Goal: Task Accomplishment & Management: Complete application form

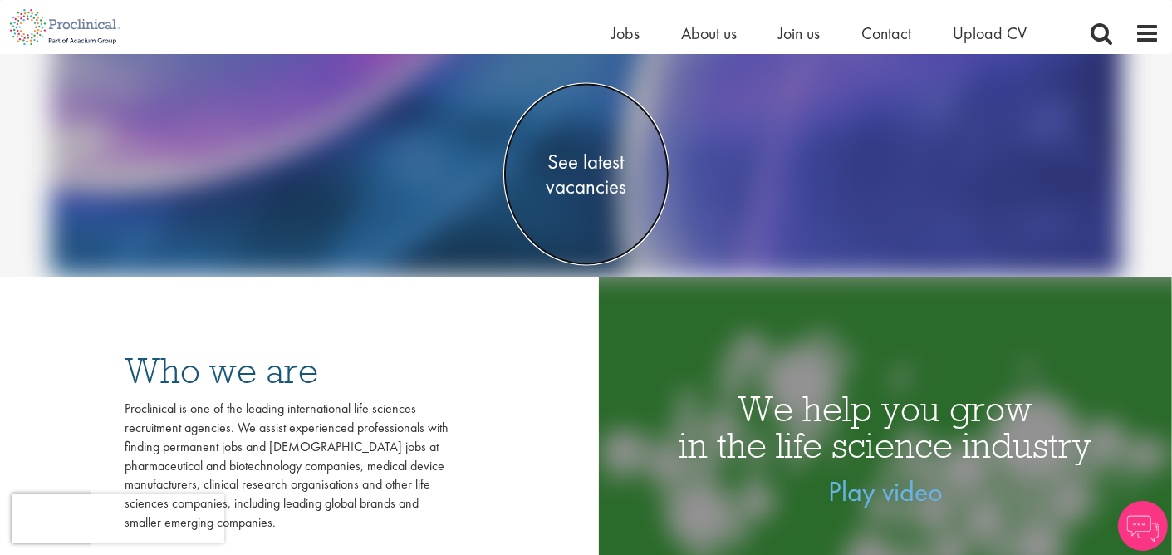
click at [587, 184] on span "See latest vacancies" at bounding box center [587, 175] width 166 height 50
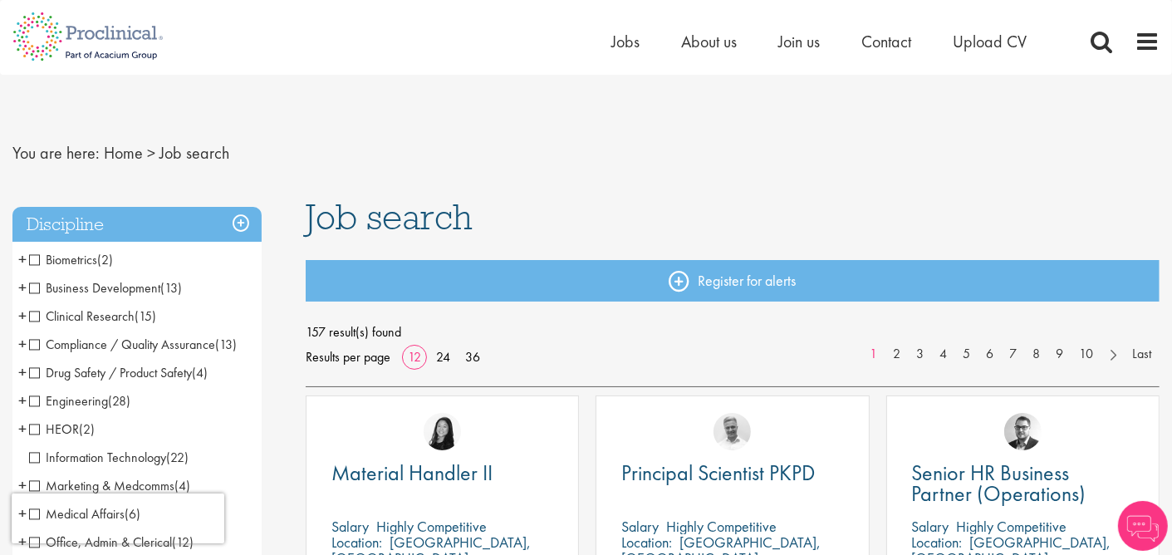
click at [27, 315] on li "Clinical Research (15) - + Clinical Research Associate (CRA) (2) Project/Study …" at bounding box center [136, 316] width 249 height 28
click at [22, 316] on span "+" at bounding box center [22, 315] width 8 height 25
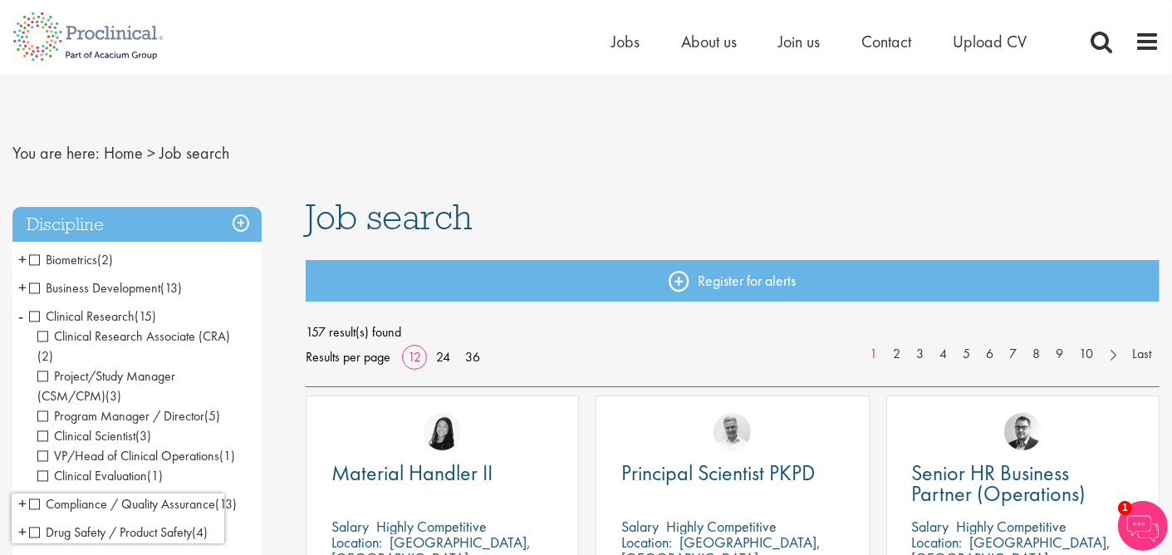
click at [48, 367] on span "Project/Study Manager (CSM/CPM)" at bounding box center [106, 385] width 138 height 37
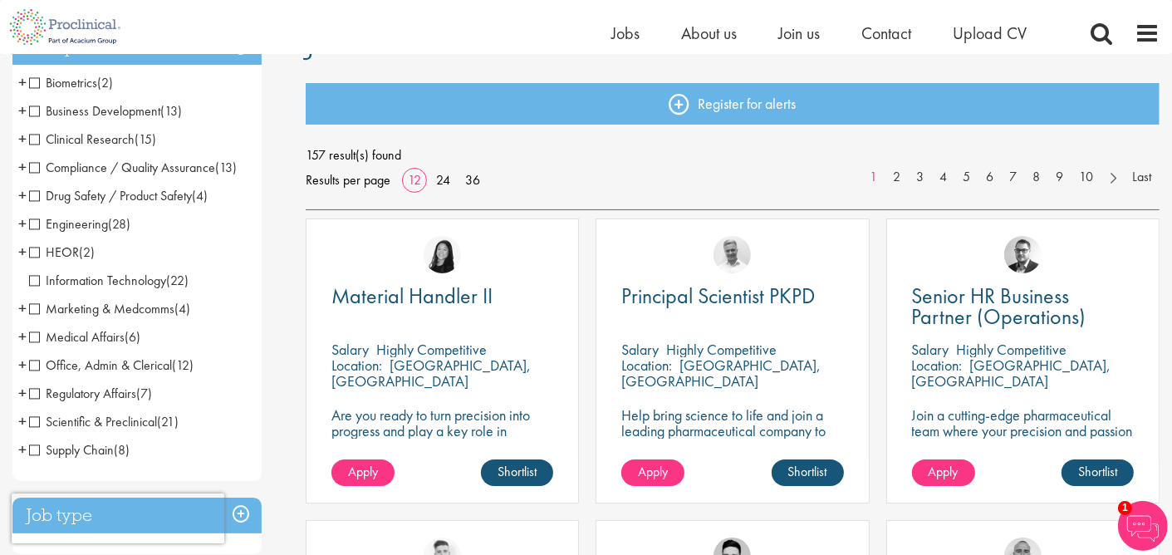
scroll to position [166, 0]
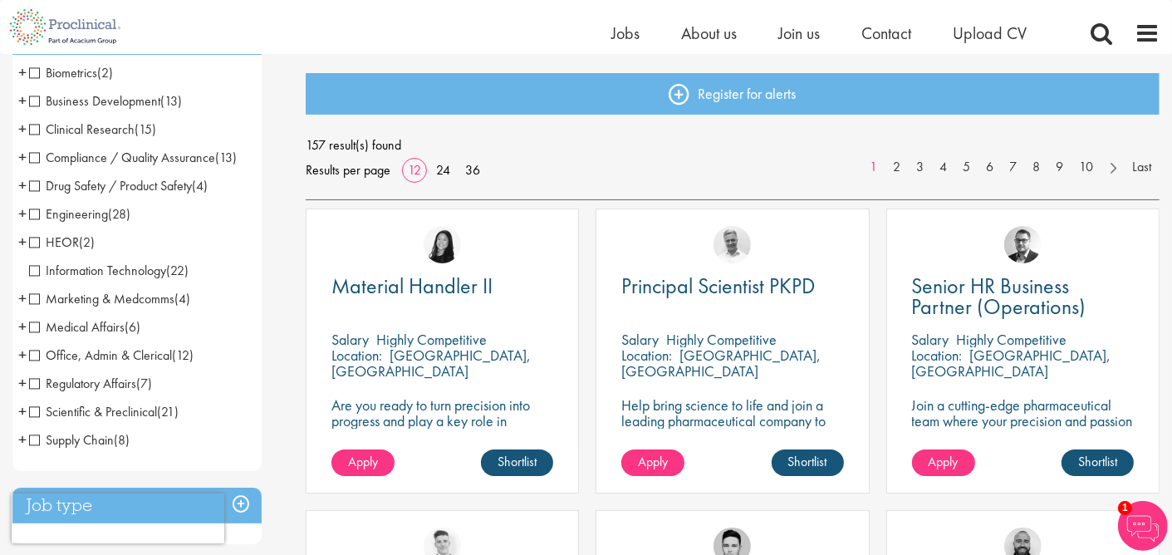
click at [22, 410] on span "+" at bounding box center [22, 411] width 8 height 25
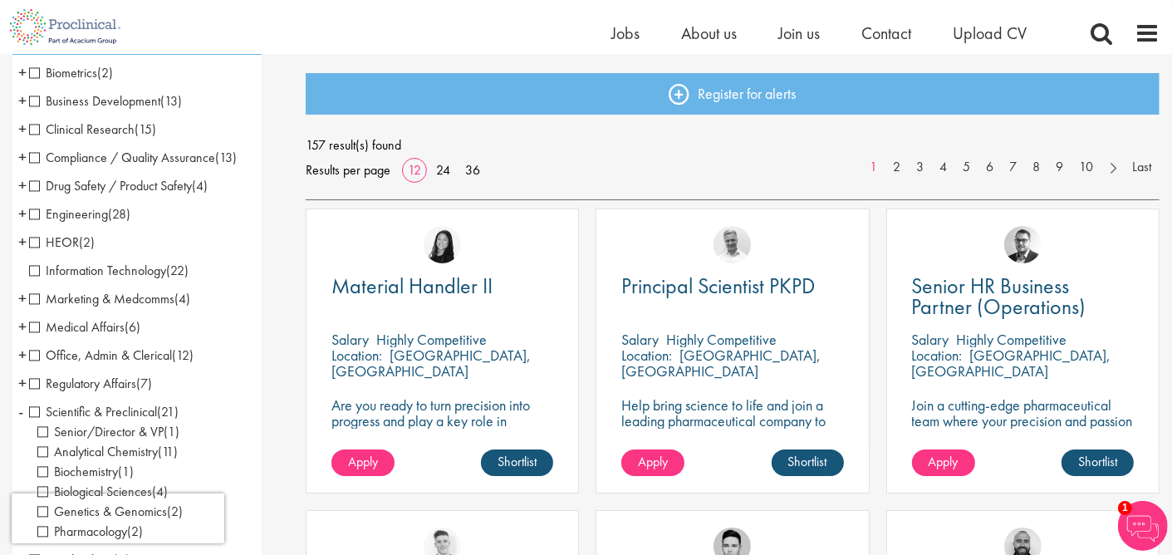
click at [20, 185] on span "+" at bounding box center [22, 185] width 8 height 25
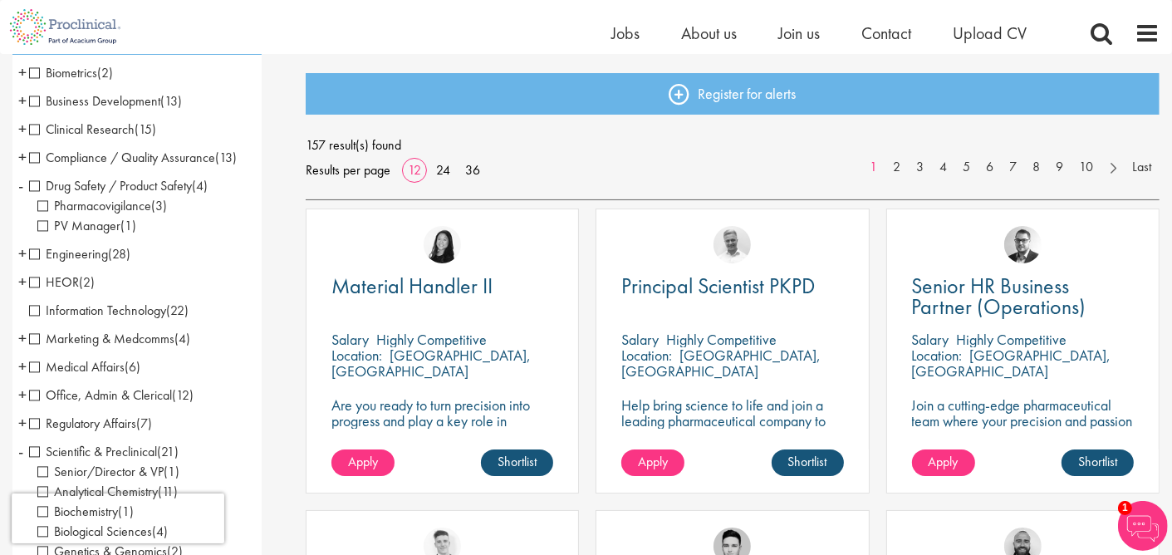
click at [60, 221] on span "PV Manager" at bounding box center [78, 225] width 83 height 17
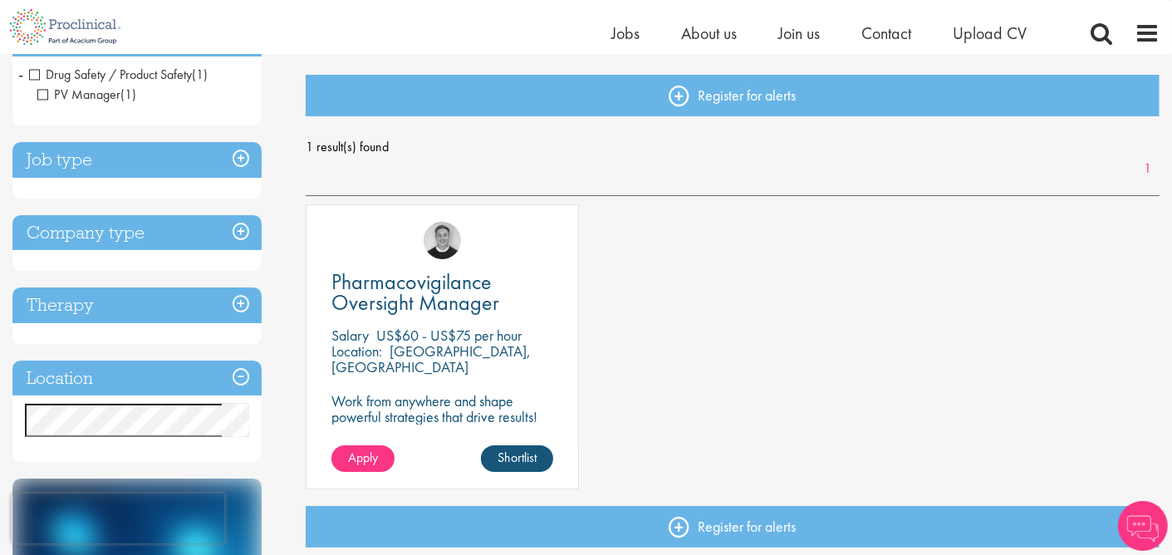
scroll to position [166, 0]
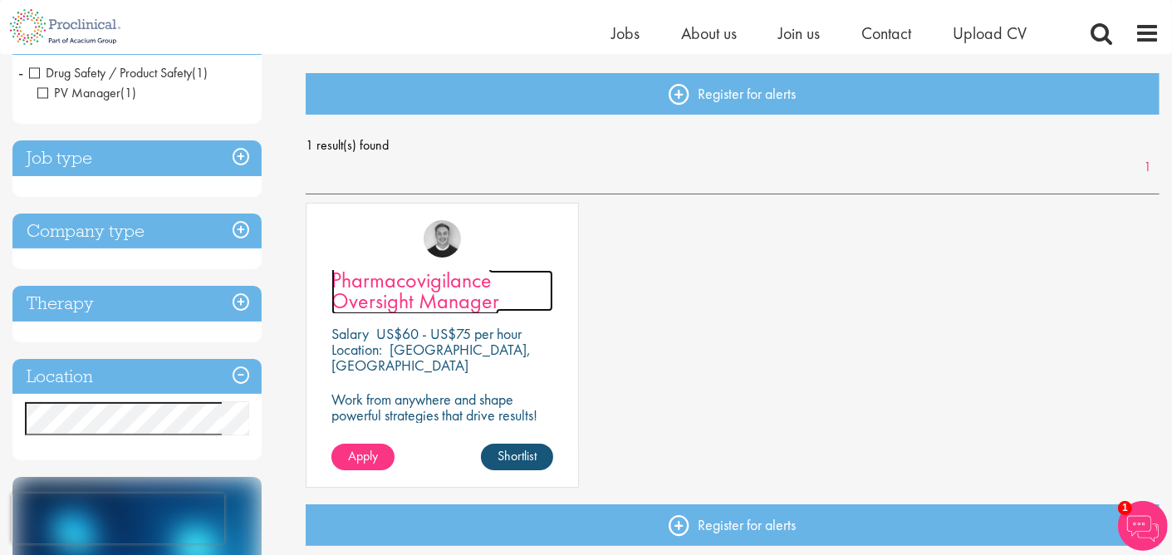
click at [441, 284] on span "Pharmacovigilance Oversight Manager" at bounding box center [416, 290] width 168 height 49
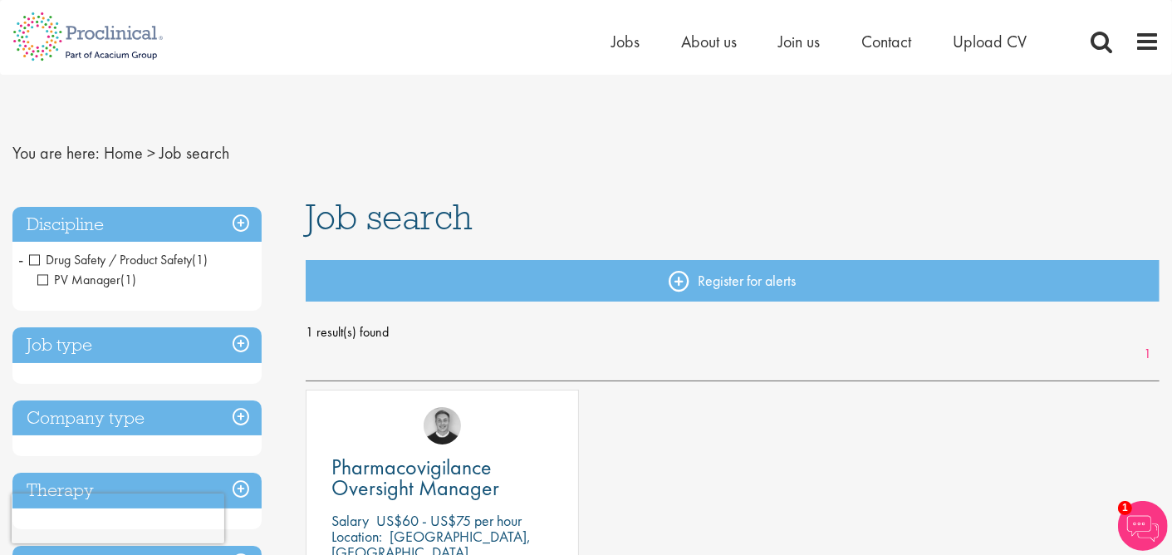
click at [42, 280] on span "PV Manager" at bounding box center [78, 279] width 83 height 17
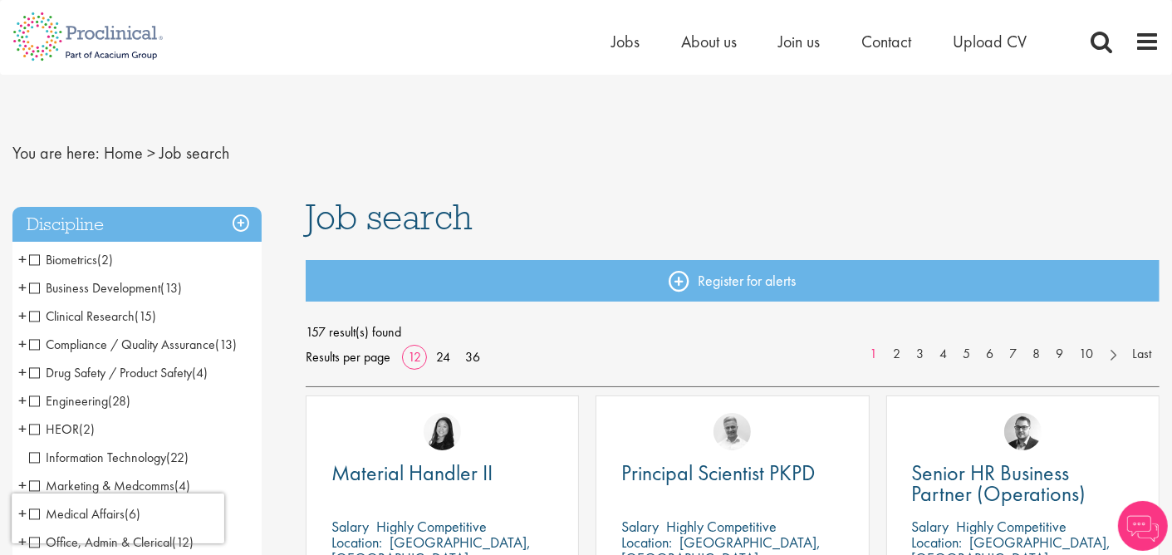
click at [34, 317] on span "Clinical Research" at bounding box center [82, 315] width 106 height 17
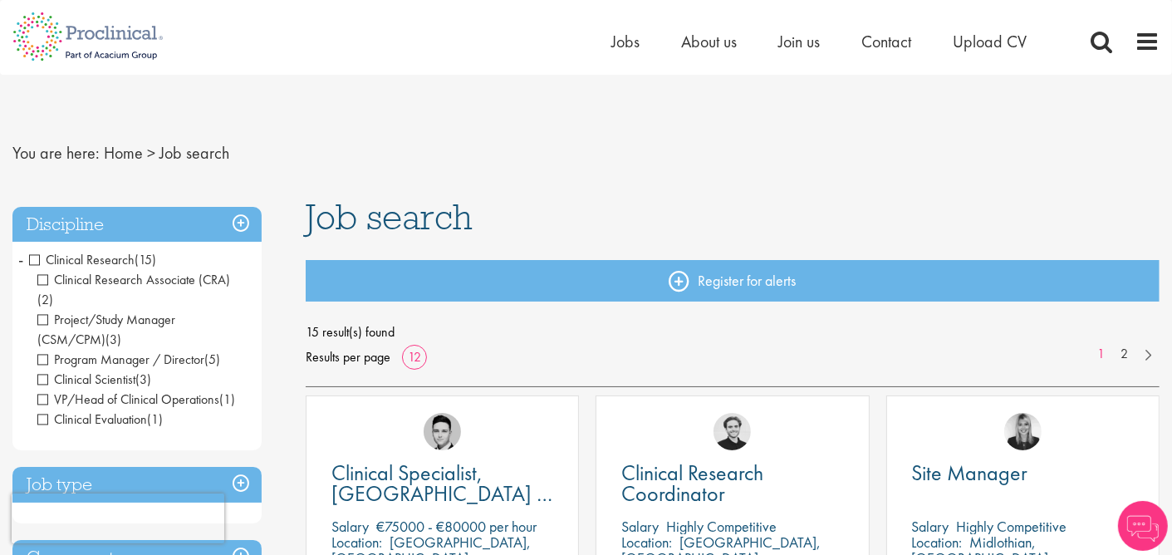
click at [47, 277] on span "Clinical Research Associate (CRA)" at bounding box center [133, 279] width 193 height 17
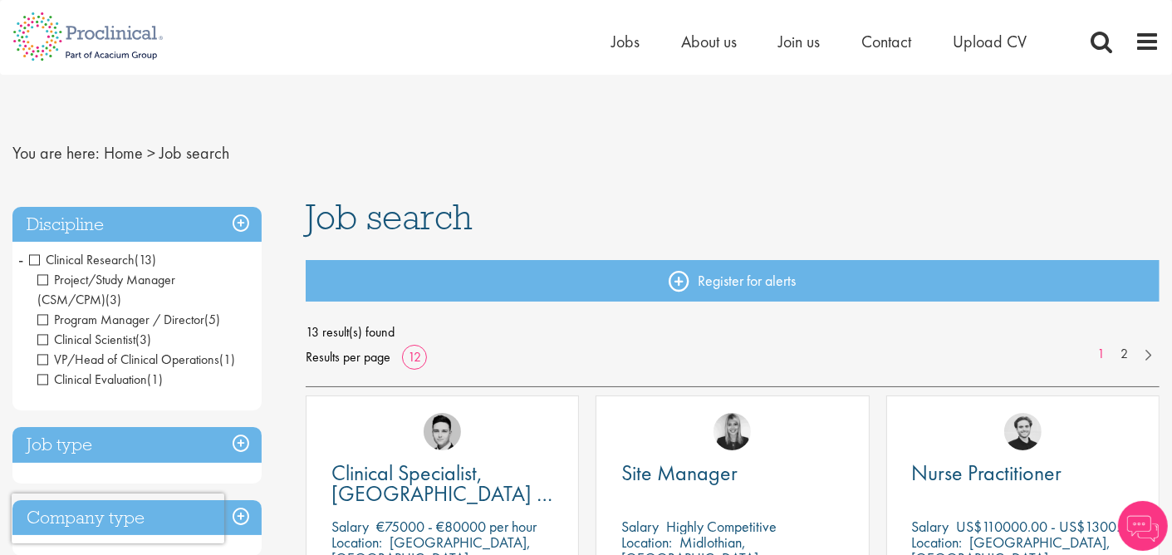
click at [49, 359] on span "VP/Head of Clinical Operations" at bounding box center [128, 359] width 182 height 17
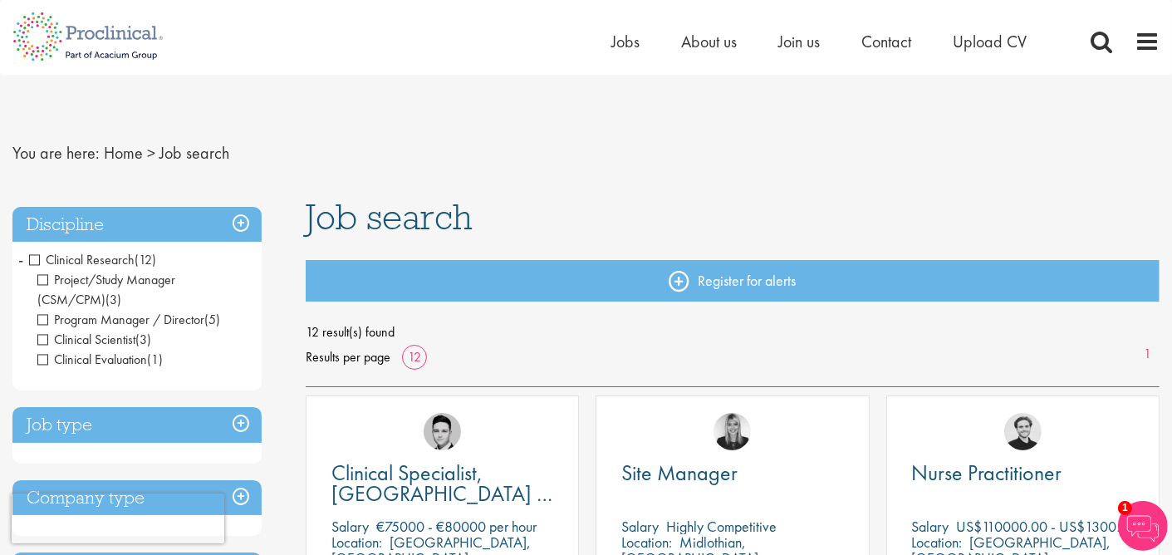
click at [43, 275] on span "Project/Study Manager (CSM/CPM)" at bounding box center [106, 289] width 138 height 37
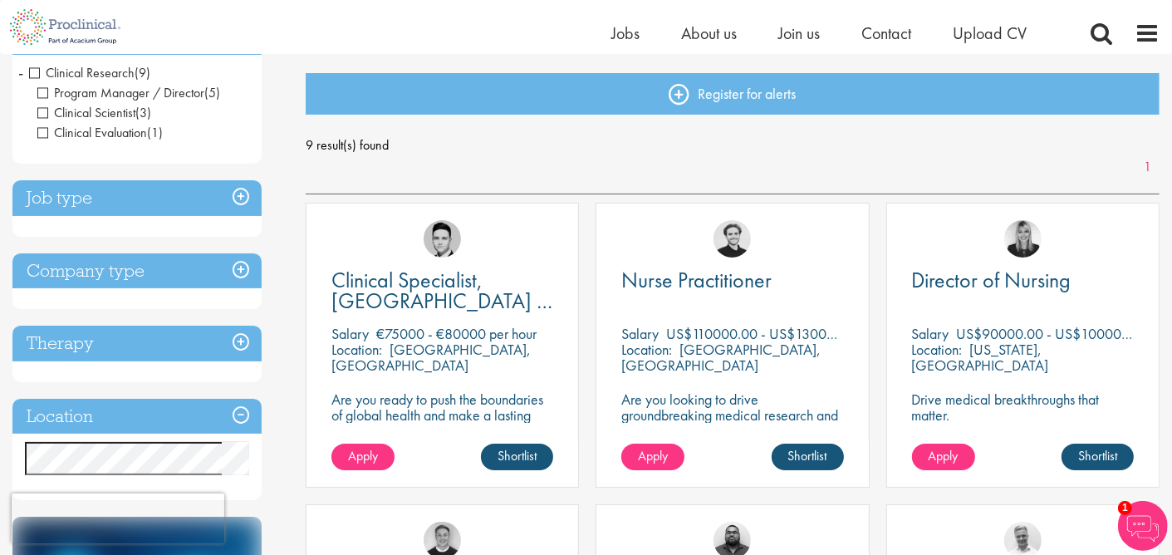
scroll to position [415, 0]
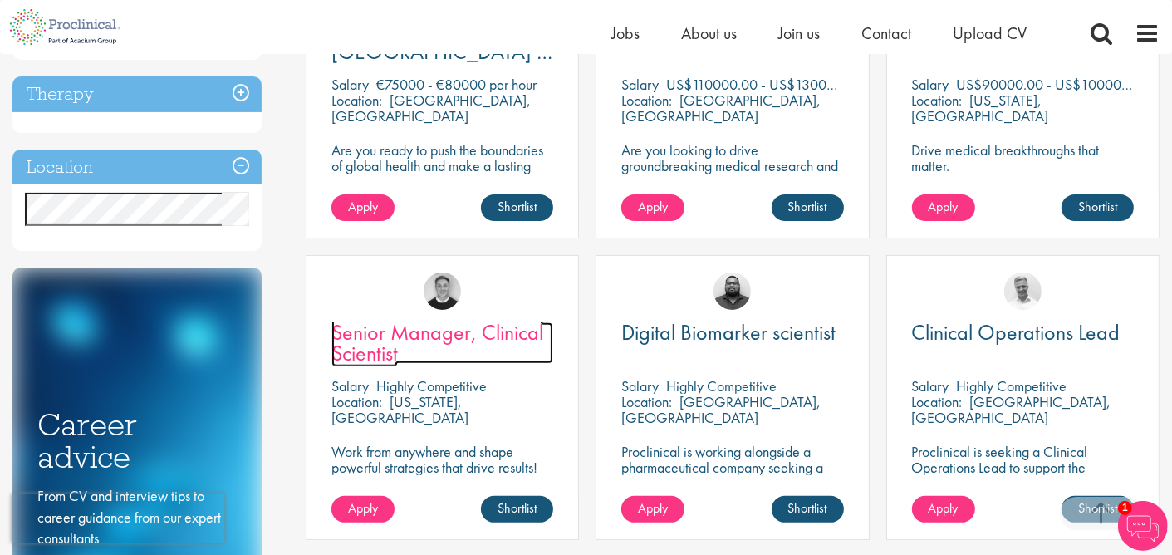
click at [402, 338] on span "Senior Manager, Clinical Scientist" at bounding box center [438, 342] width 212 height 49
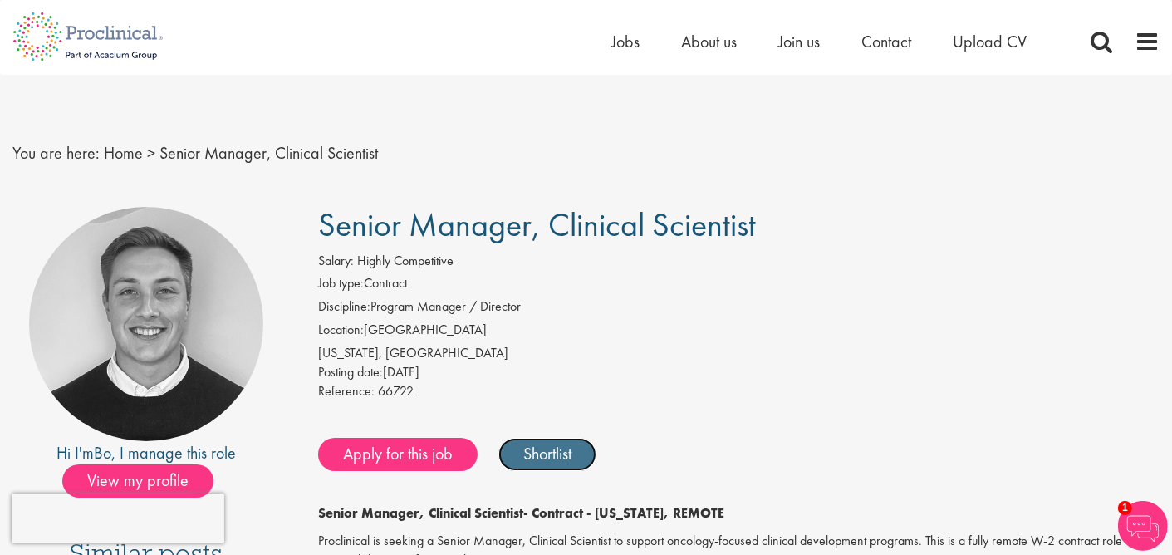
click at [548, 459] on link "Shortlist" at bounding box center [548, 454] width 98 height 33
click at [541, 454] on link "Shortlisted" at bounding box center [556, 454] width 115 height 33
click at [996, 43] on span "Upload CV" at bounding box center [990, 42] width 74 height 22
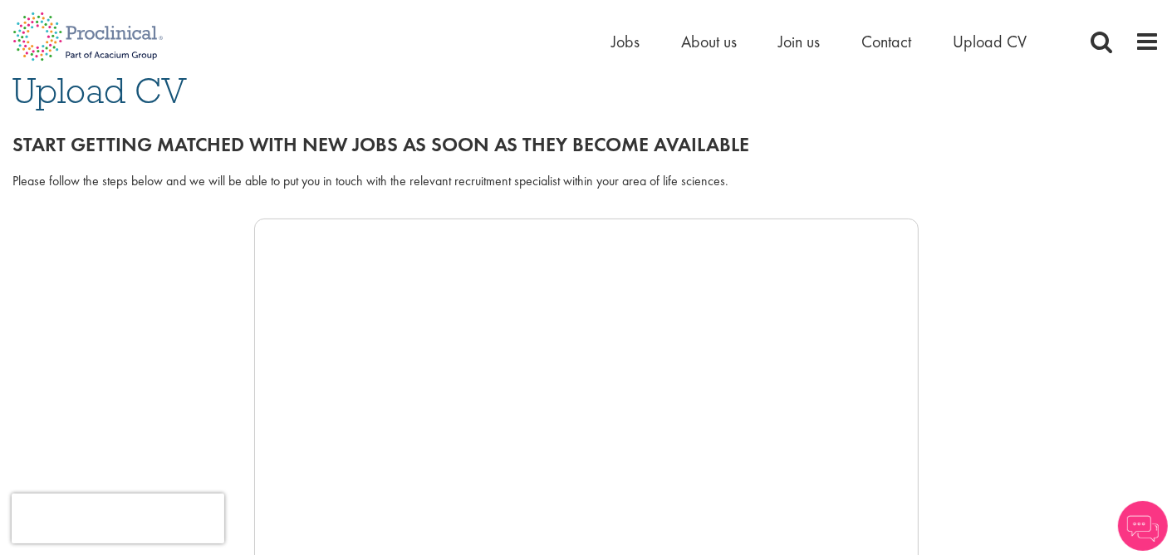
scroll to position [249, 0]
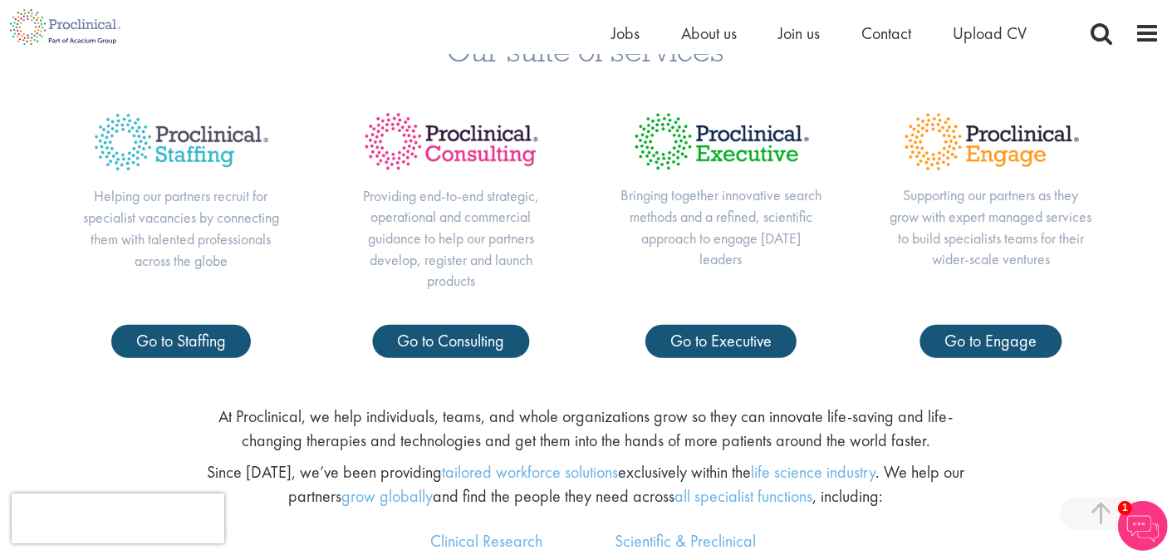
scroll to position [665, 0]
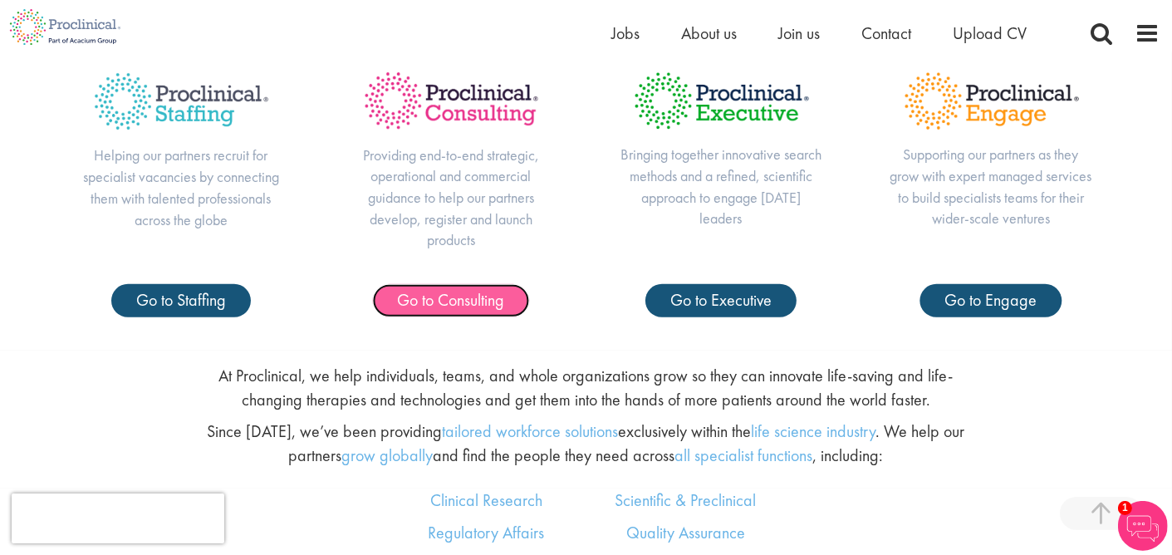
click at [419, 299] on span "Go to Consulting" at bounding box center [451, 300] width 107 height 22
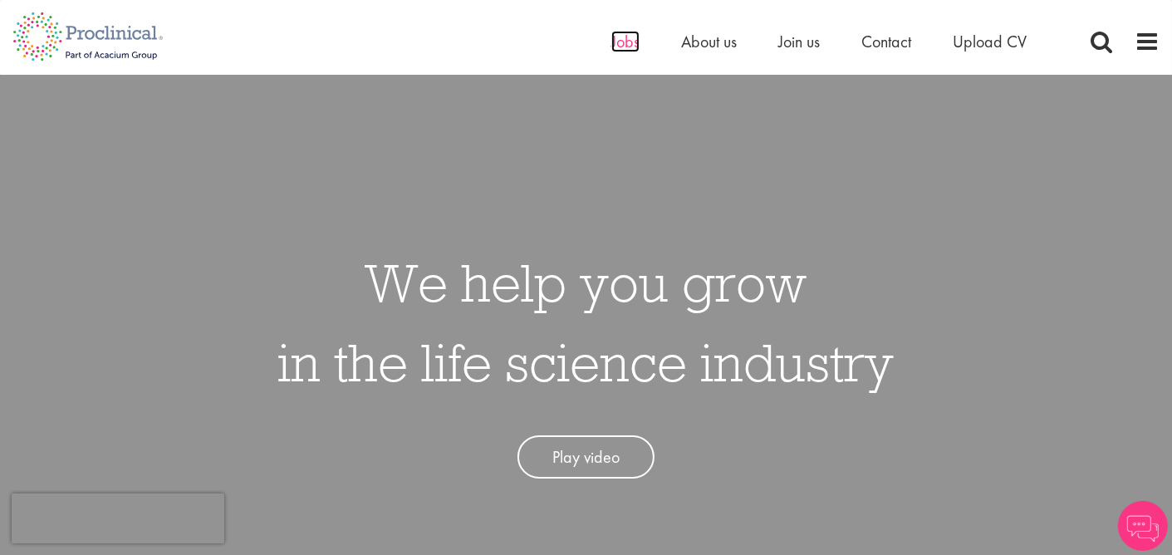
click at [626, 47] on span "Jobs" at bounding box center [626, 42] width 28 height 22
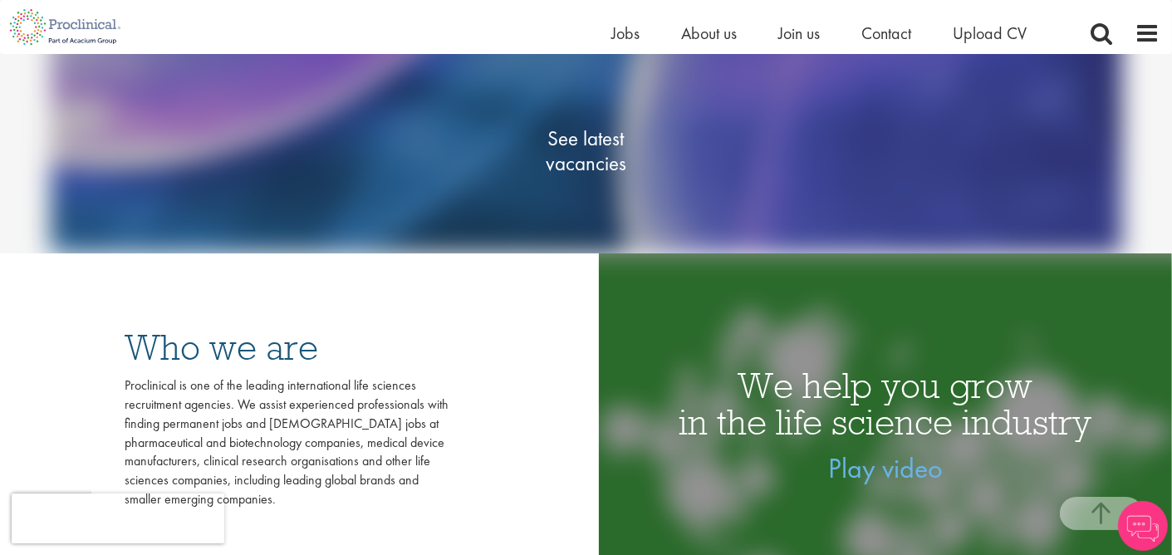
scroll to position [166, 0]
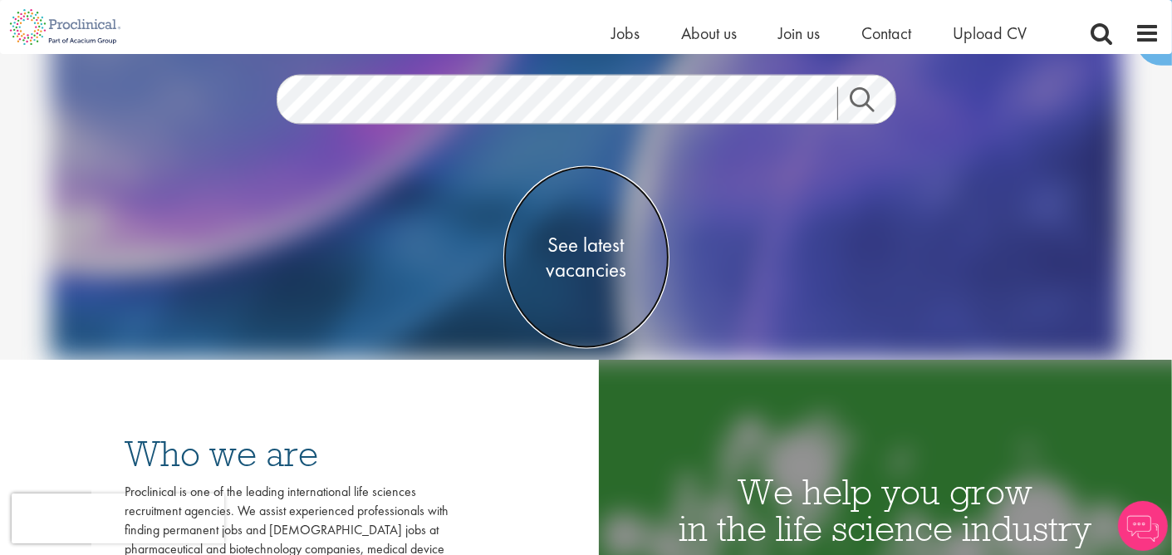
click at [582, 246] on span "See latest vacancies" at bounding box center [587, 258] width 166 height 50
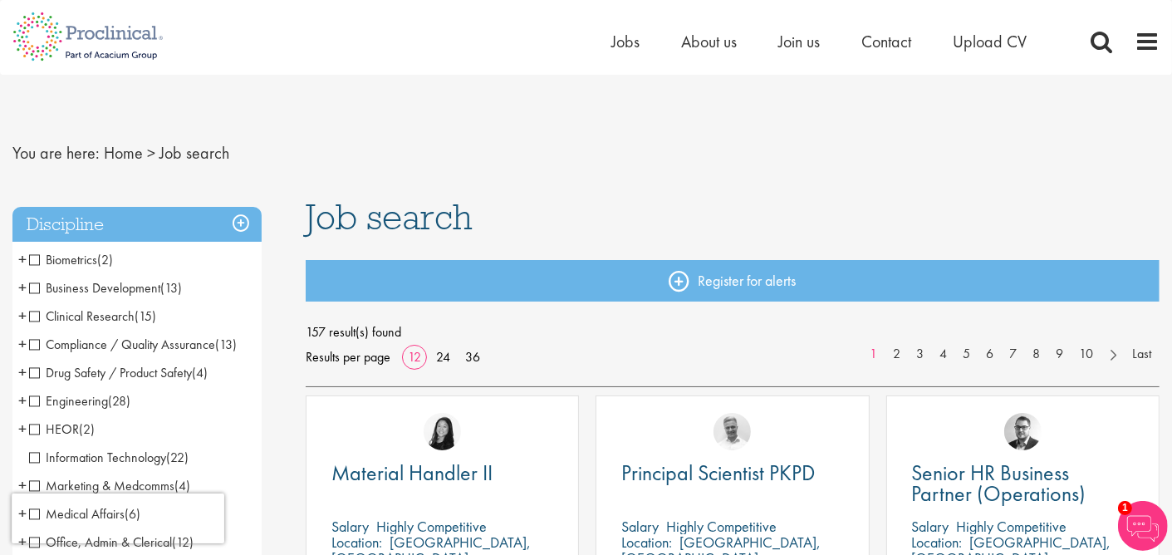
click at [24, 314] on span "+" at bounding box center [22, 315] width 8 height 25
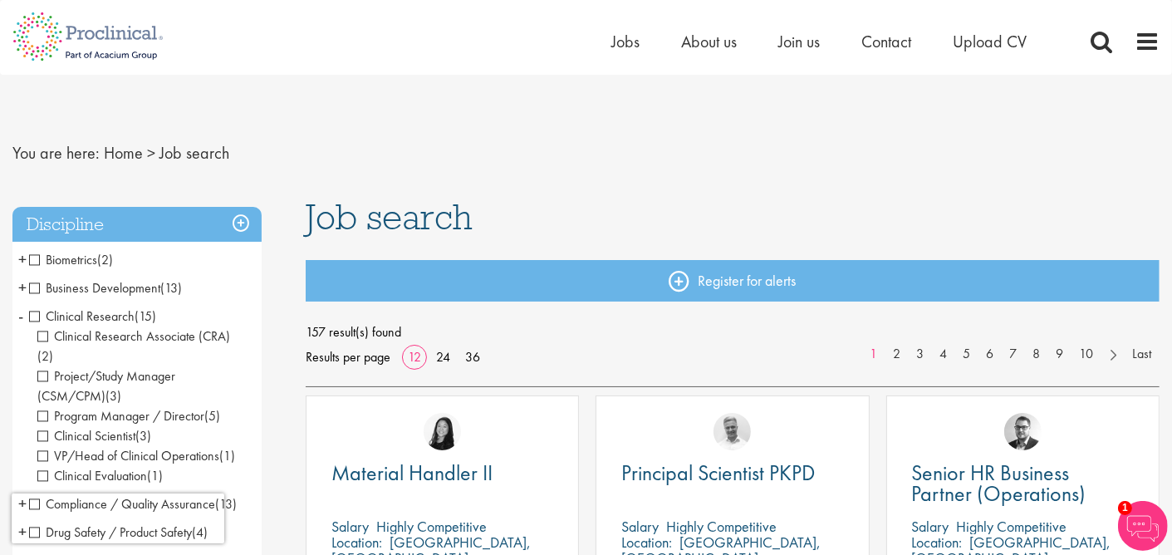
click at [43, 367] on span "Project/Study Manager (CSM/CPM)" at bounding box center [106, 385] width 138 height 37
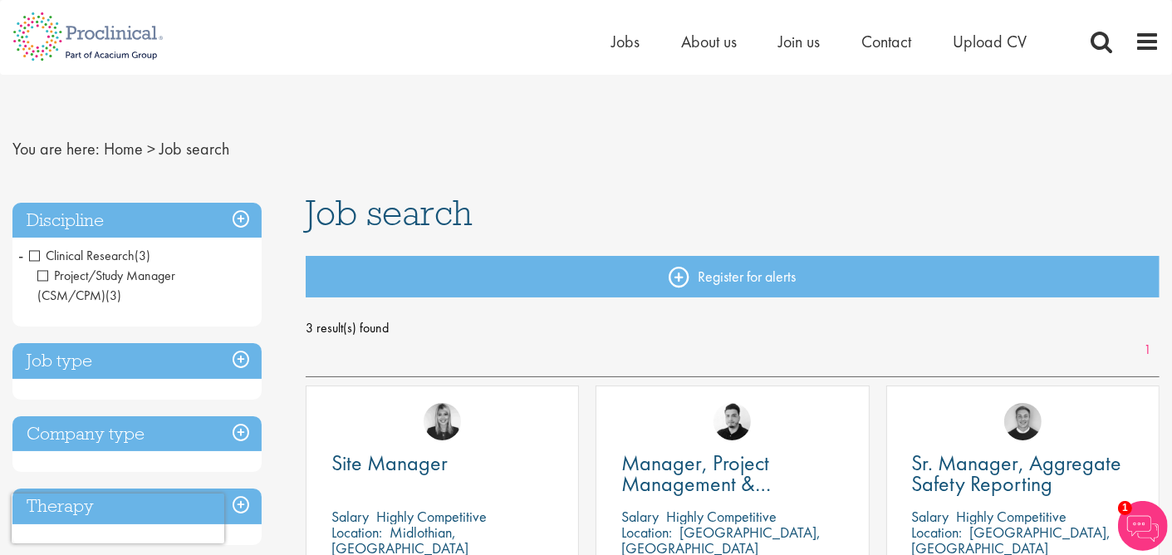
scroll to position [166, 0]
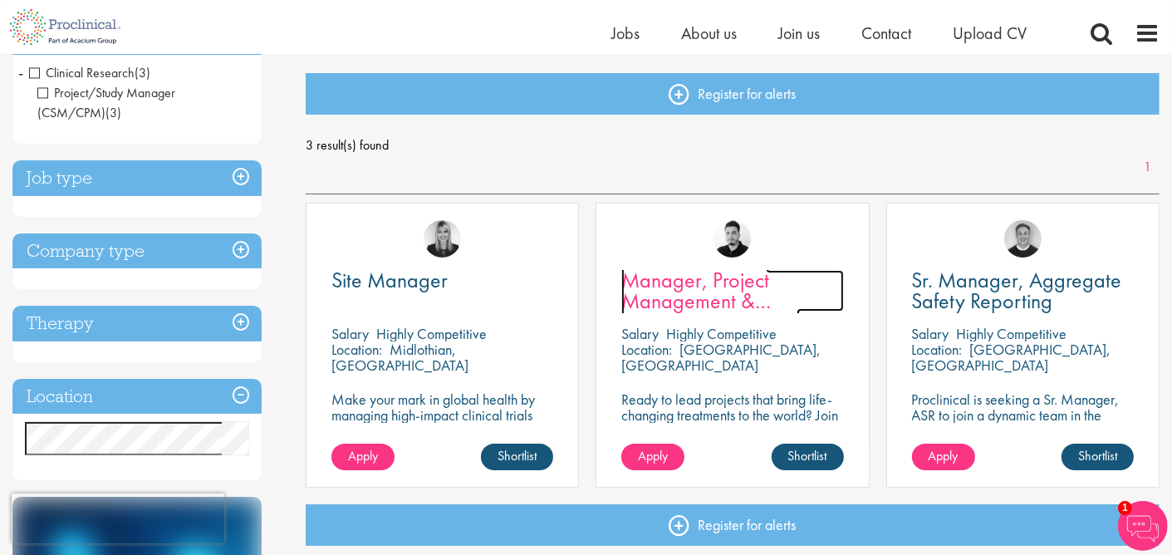
click at [668, 283] on span "Manager, Project Management & Operational Delivery" at bounding box center [711, 301] width 179 height 70
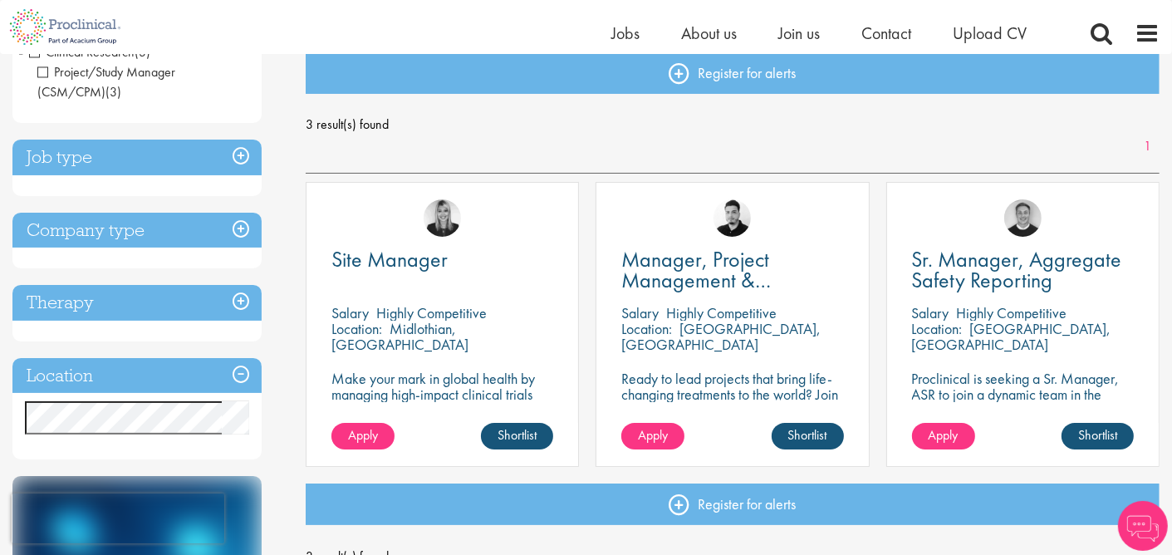
scroll to position [166, 0]
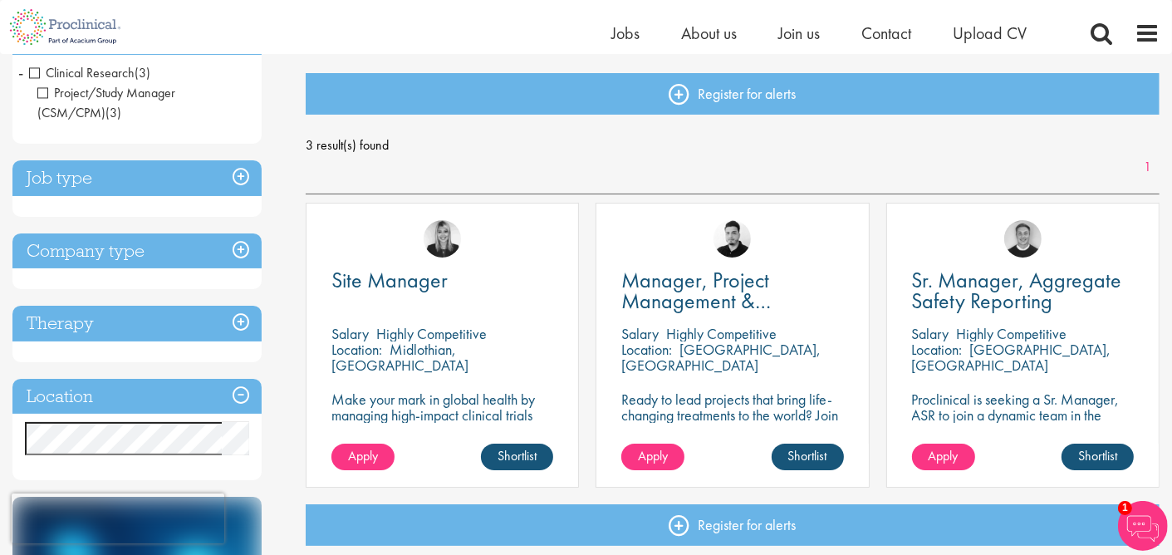
click at [239, 240] on h3 "Company type" at bounding box center [136, 251] width 249 height 36
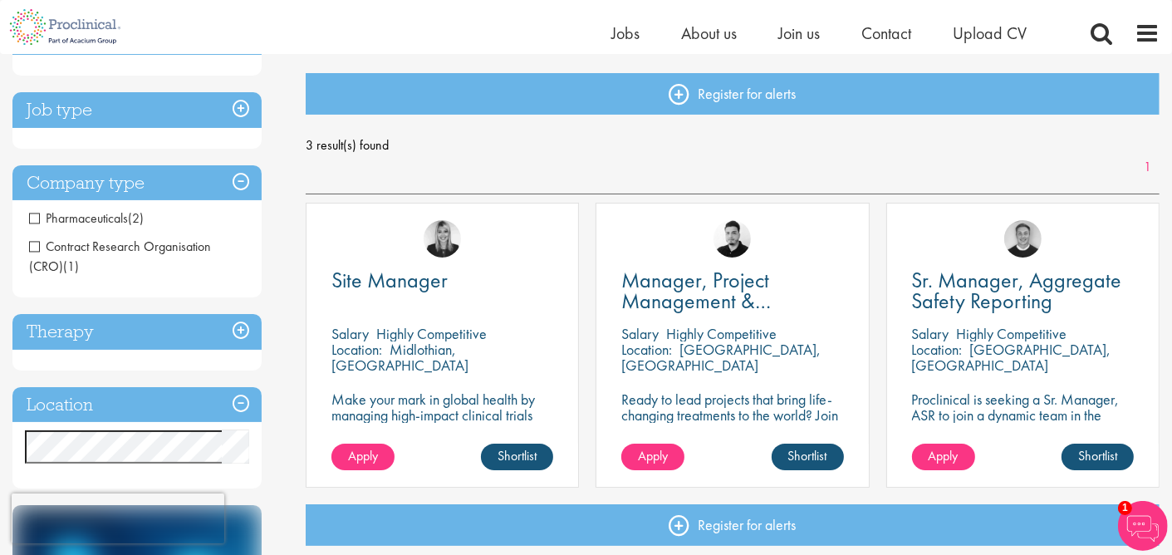
click at [32, 219] on span "Pharmaceuticals" at bounding box center [78, 217] width 99 height 17
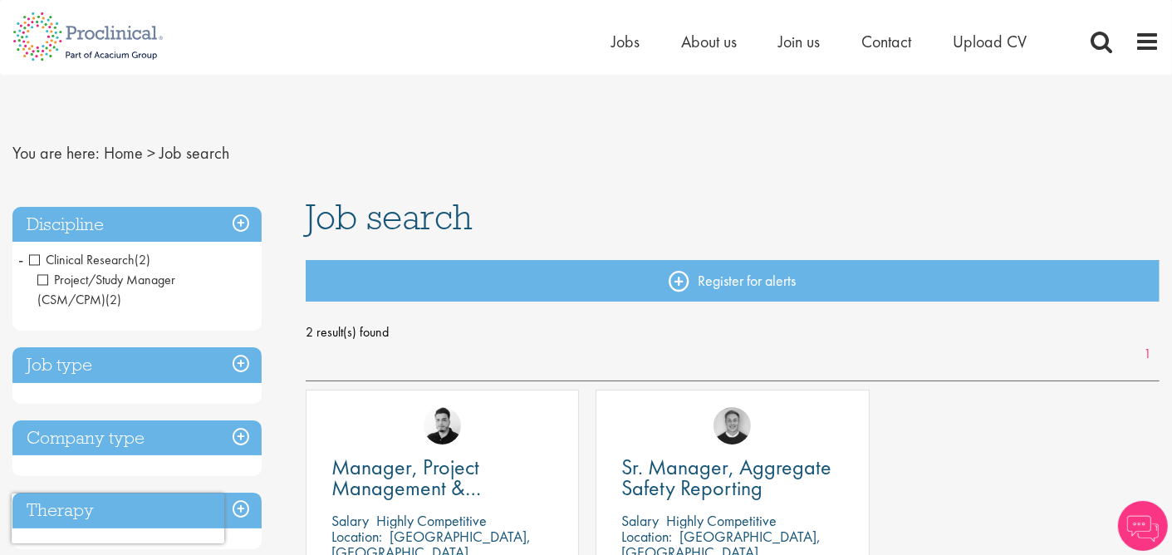
click at [42, 278] on span "Project/Study Manager (CSM/CPM)" at bounding box center [106, 289] width 138 height 37
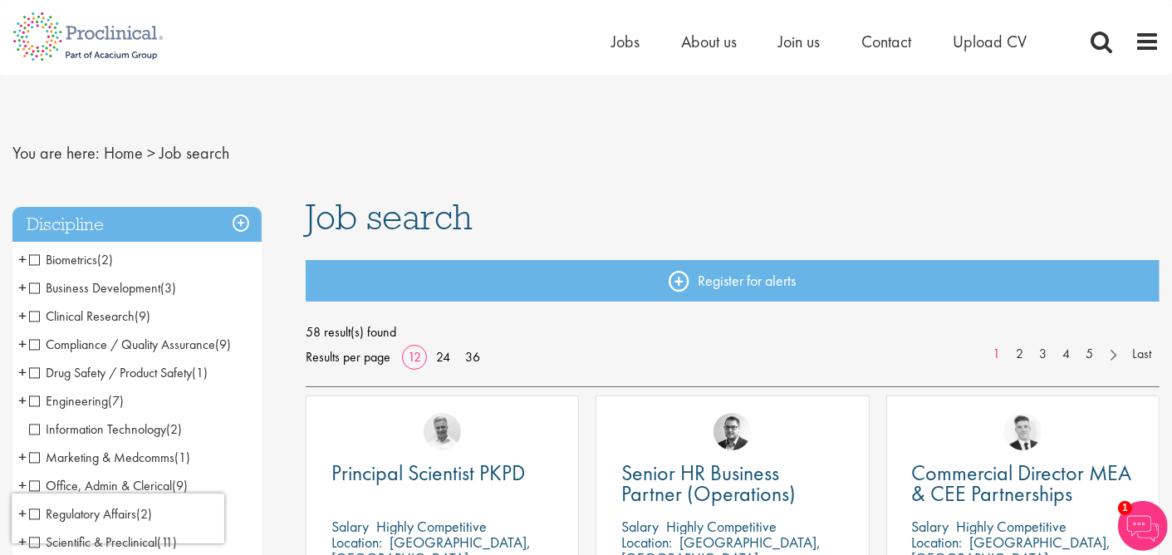
click at [34, 318] on span "Clinical Research" at bounding box center [82, 315] width 106 height 17
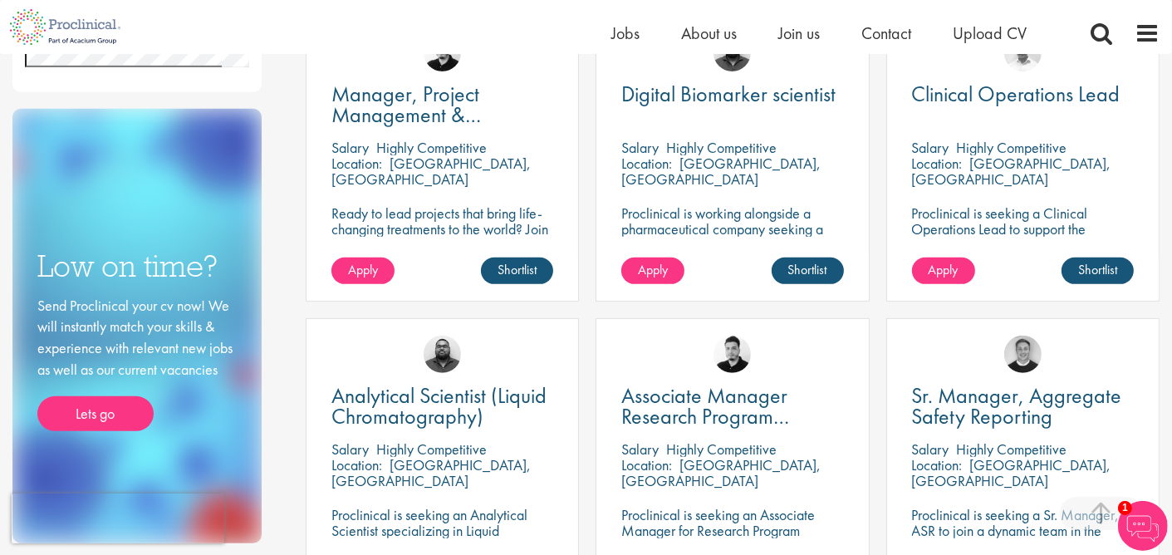
scroll to position [665, 0]
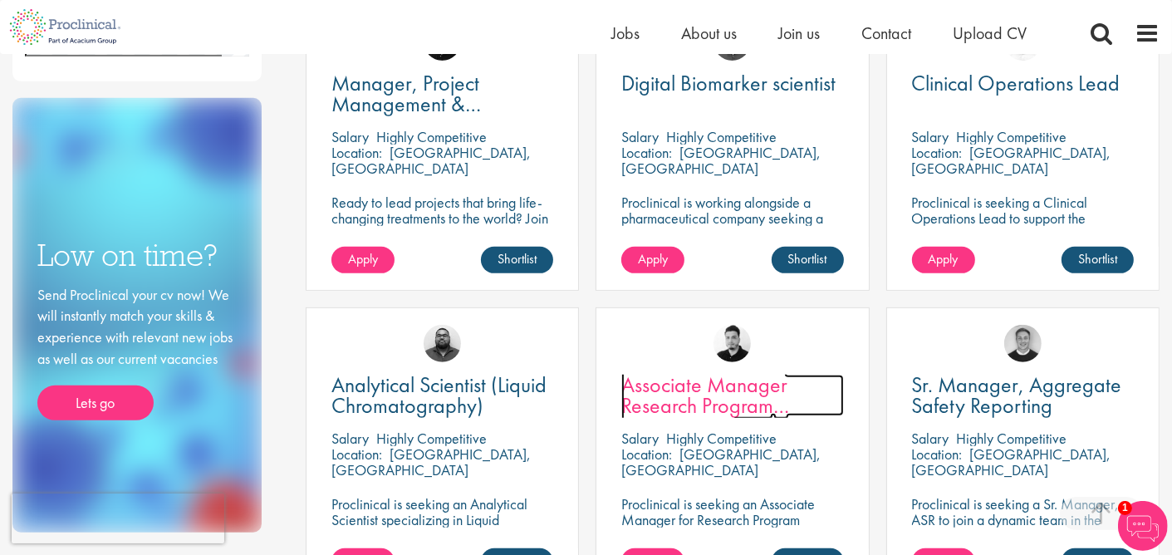
click at [661, 391] on span "Associate Manager Research Program Management" at bounding box center [706, 406] width 168 height 70
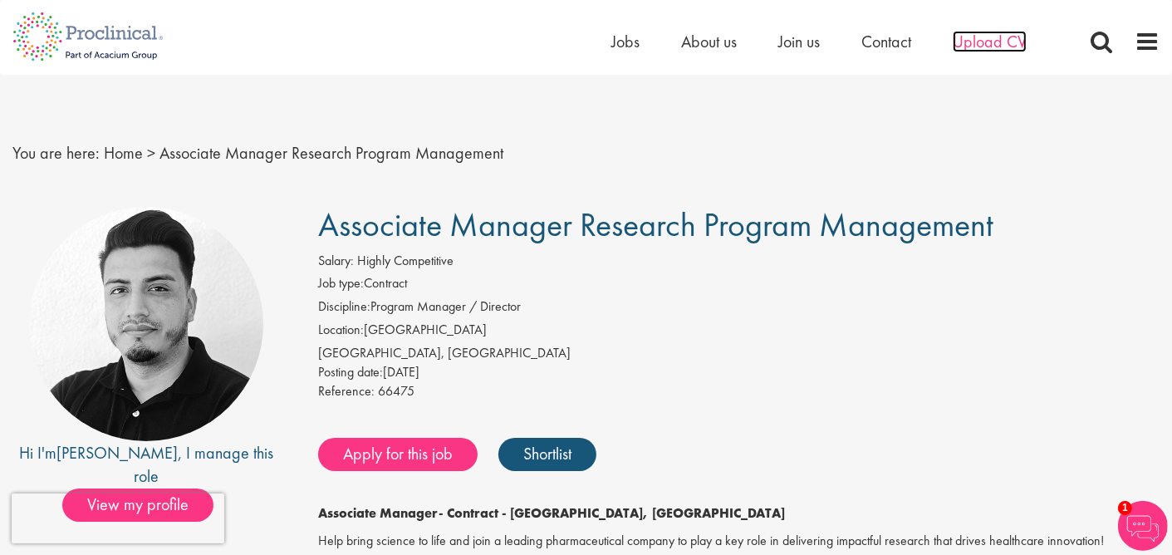
click at [989, 42] on span "Upload CV" at bounding box center [990, 42] width 74 height 22
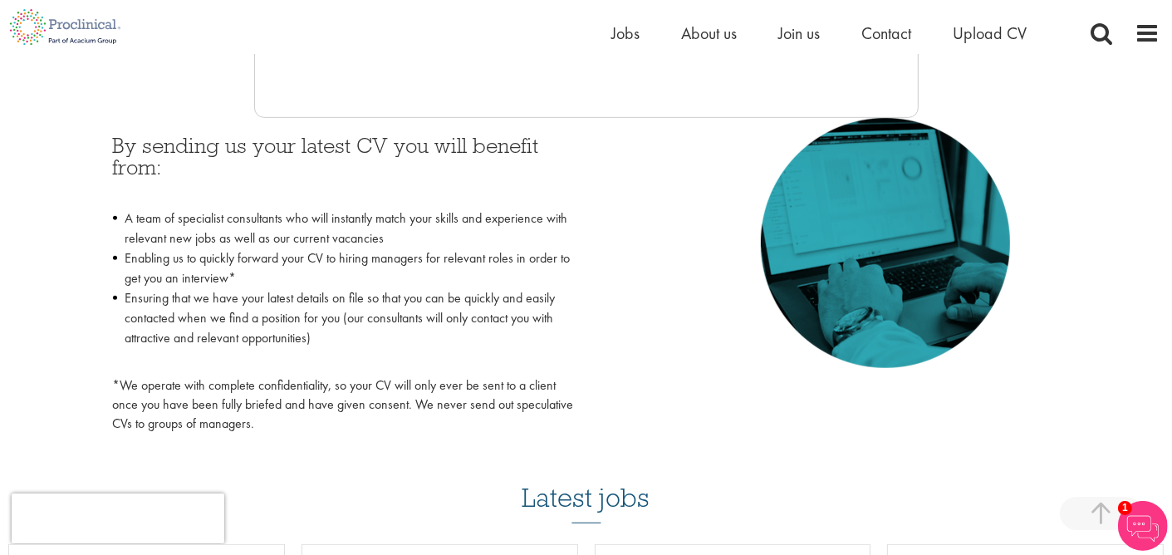
scroll to position [499, 0]
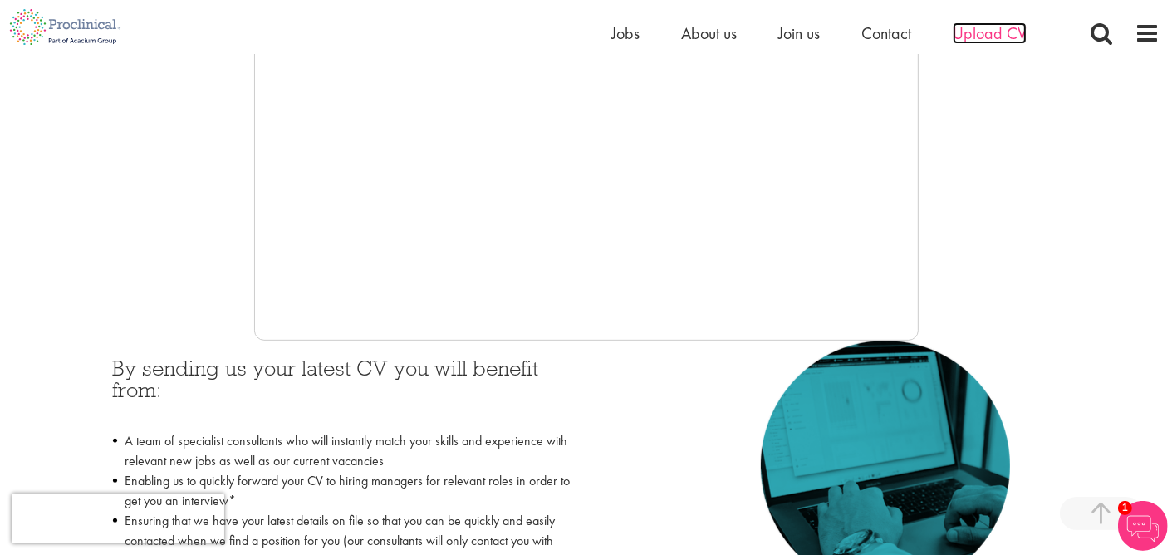
click at [984, 29] on span "Upload CV" at bounding box center [990, 33] width 74 height 22
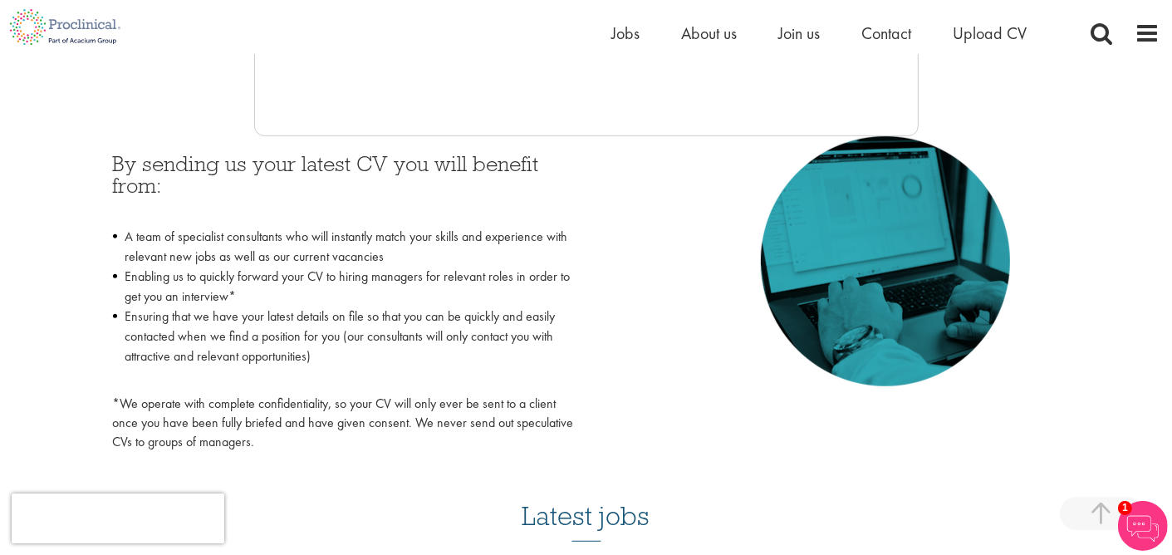
scroll to position [371, 0]
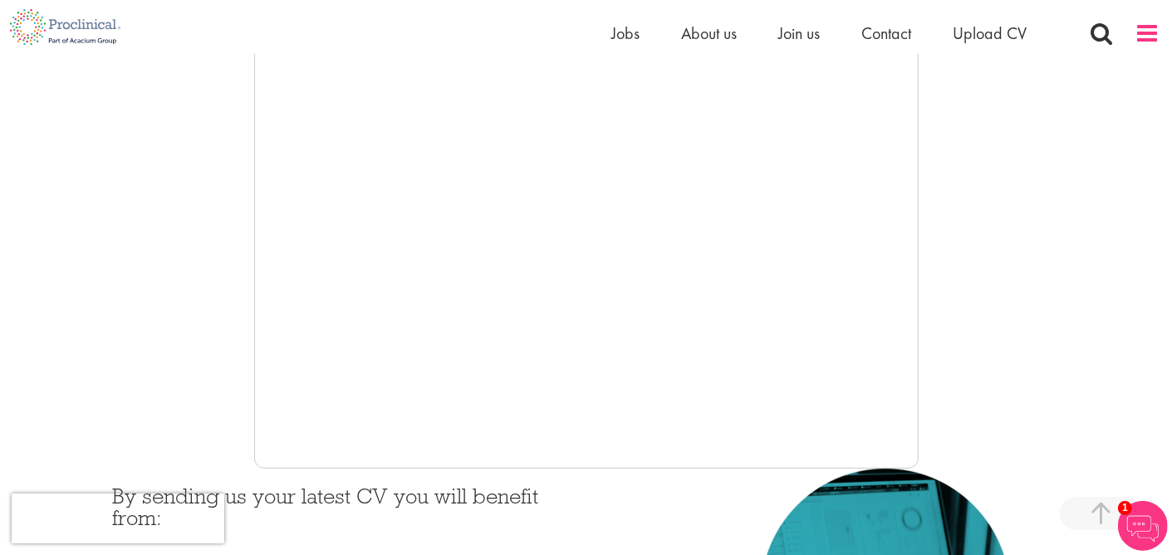
click at [1143, 29] on span at bounding box center [1147, 33] width 25 height 25
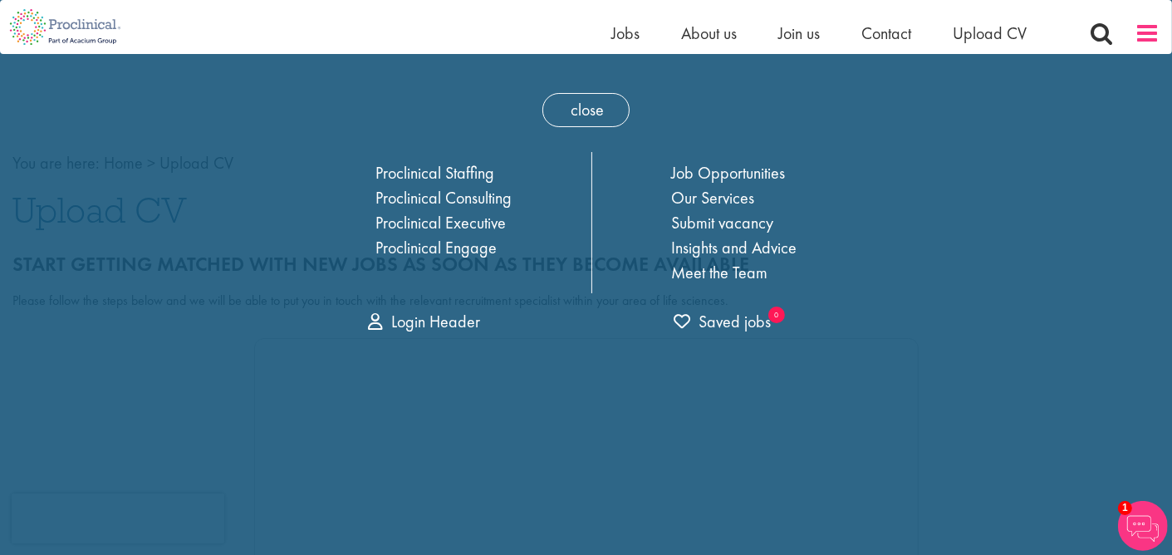
scroll to position [0, 0]
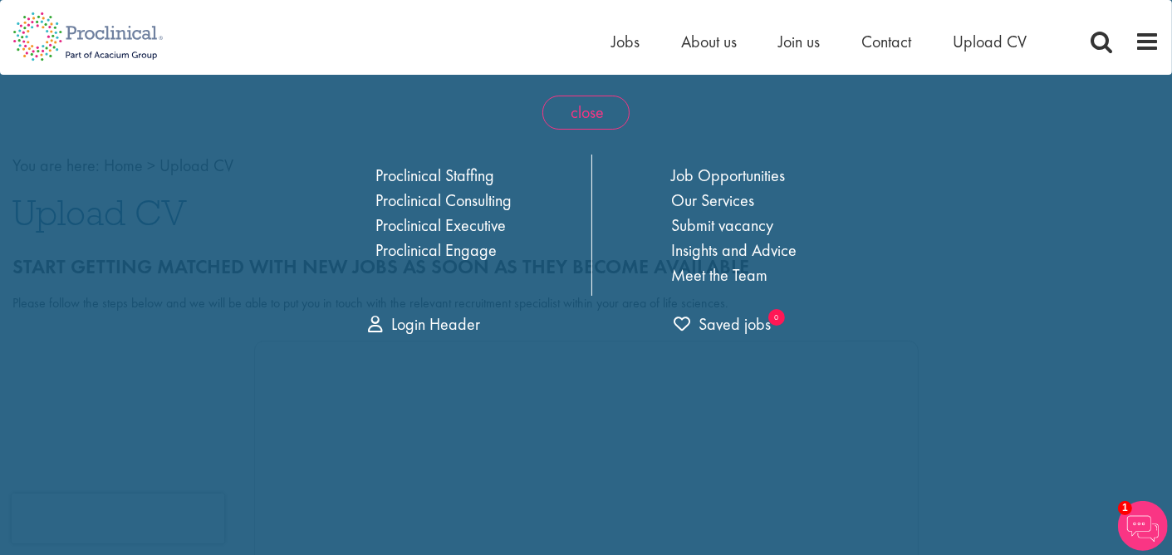
click at [581, 113] on span "close" at bounding box center [586, 113] width 87 height 34
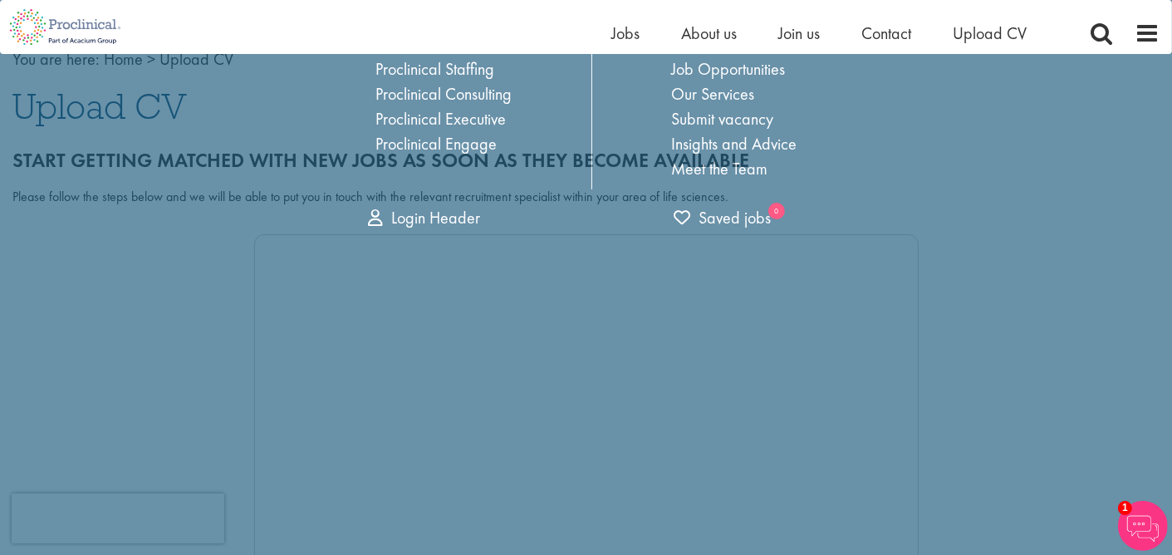
scroll to position [121, 0]
